Goal: Task Accomplishment & Management: Use online tool/utility

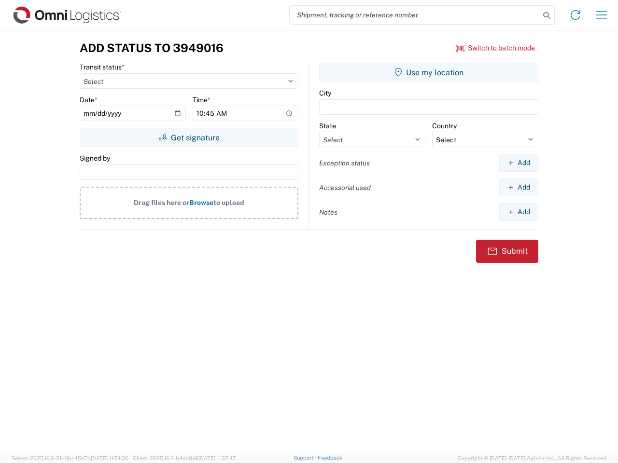
click at [415, 15] on input "search" at bounding box center [415, 15] width 250 height 18
click at [546, 15] on icon at bounding box center [547, 16] width 14 height 14
click at [575, 15] on icon at bounding box center [575, 14] width 15 height 15
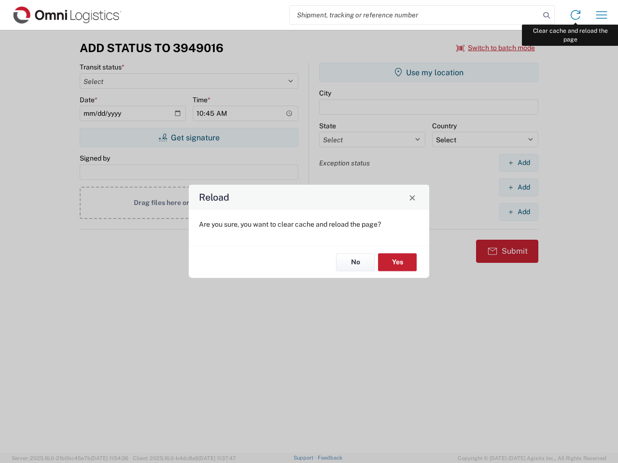
click at [601, 15] on div "Reload Are you sure, you want to clear cache and reload the page? No Yes" at bounding box center [309, 231] width 618 height 463
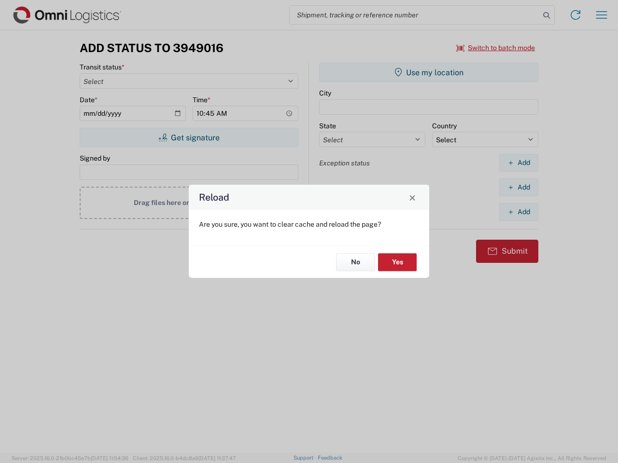
click at [496, 48] on div "Reload Are you sure, you want to clear cache and reload the page? No Yes" at bounding box center [309, 231] width 618 height 463
click at [189, 138] on div "Reload Are you sure, you want to clear cache and reload the page? No Yes" at bounding box center [309, 231] width 618 height 463
click at [429, 72] on div "Reload Are you sure, you want to clear cache and reload the page? No Yes" at bounding box center [309, 231] width 618 height 463
click at [518, 163] on div "Reload Are you sure, you want to clear cache and reload the page? No Yes" at bounding box center [309, 231] width 618 height 463
click at [518, 187] on div "Reload Are you sure, you want to clear cache and reload the page? No Yes" at bounding box center [309, 231] width 618 height 463
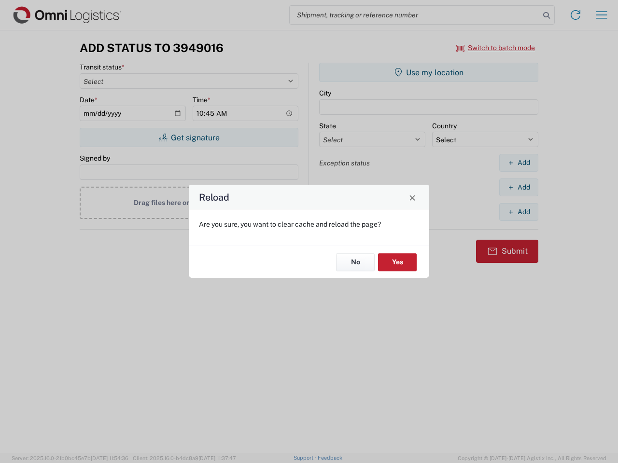
click at [518, 212] on div "Reload Are you sure, you want to clear cache and reload the page? No Yes" at bounding box center [309, 231] width 618 height 463
